Goal: Information Seeking & Learning: Find specific fact

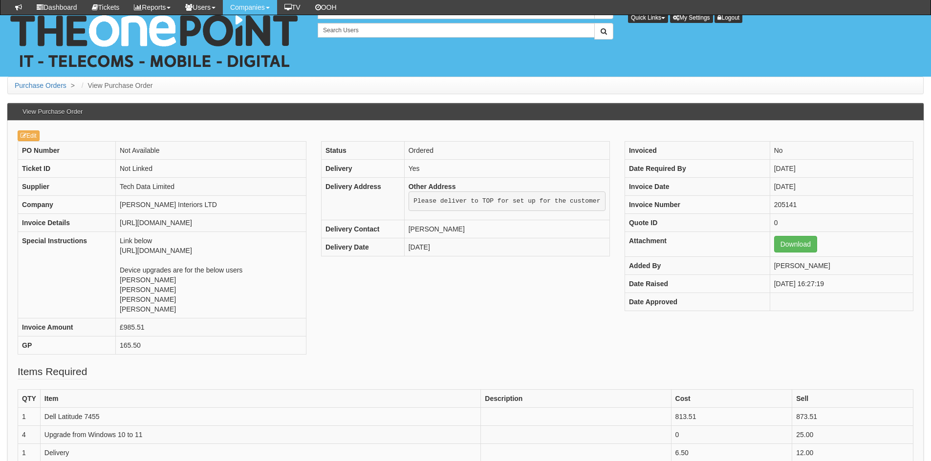
scroll to position [140, 0]
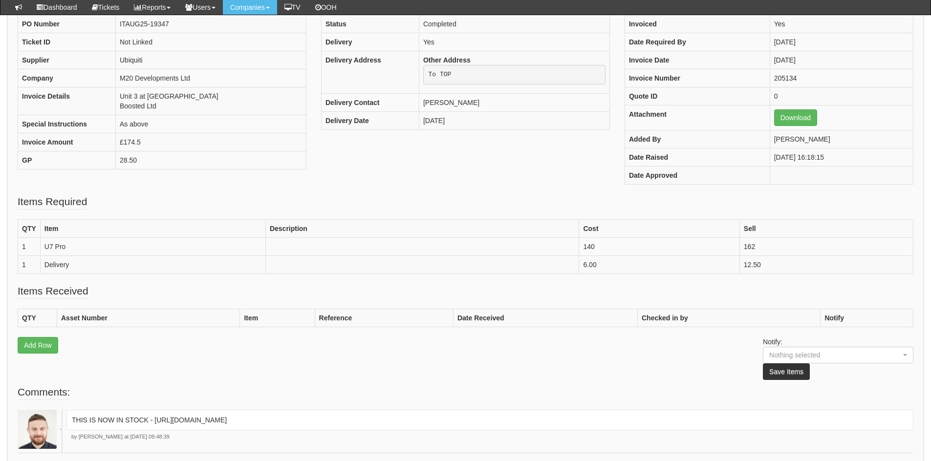
scroll to position [154, 0]
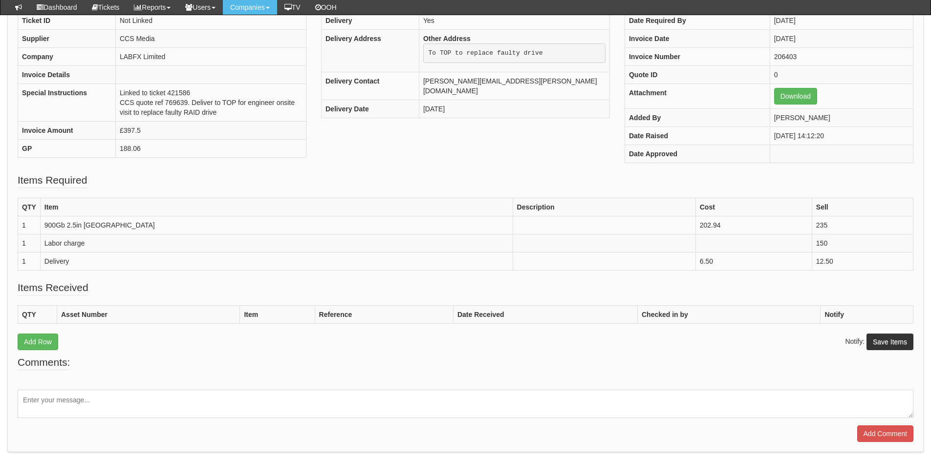
scroll to position [148, 0]
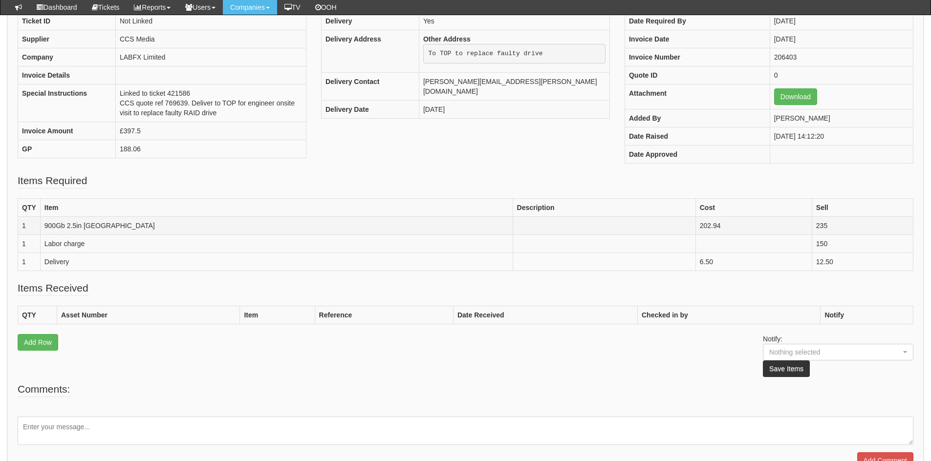
drag, startPoint x: 158, startPoint y: 226, endPoint x: 25, endPoint y: 226, distance: 133.0
click at [25, 226] on tr "1 900Gb 2.5in [GEOGRAPHIC_DATA] 202.94 235" at bounding box center [466, 226] width 896 height 18
copy tr "900Gb 2.5in [GEOGRAPHIC_DATA]"
